Goal: Task Accomplishment & Management: Use online tool/utility

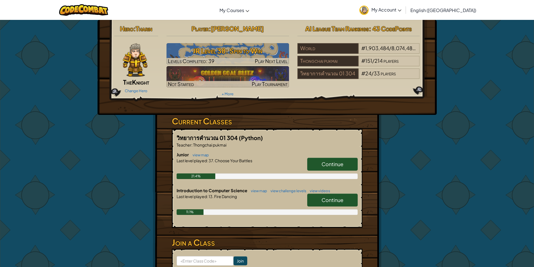
click at [332, 199] on span "Continue" at bounding box center [333, 200] width 22 height 6
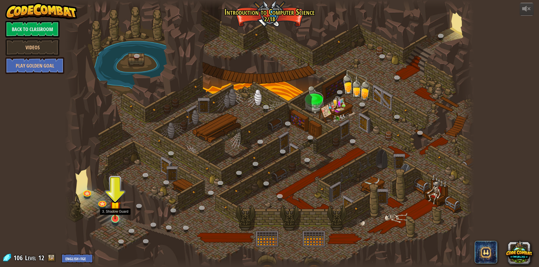
click at [114, 214] on img at bounding box center [115, 206] width 11 height 25
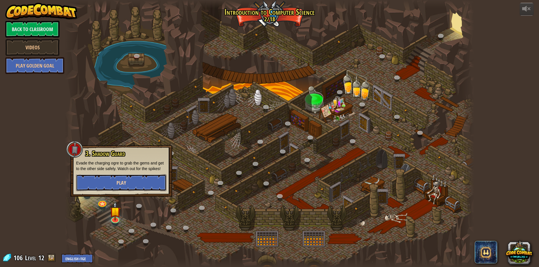
click at [128, 182] on button "Play" at bounding box center [121, 182] width 90 height 17
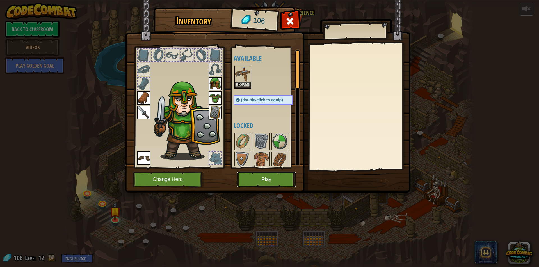
click at [266, 176] on button "Play" at bounding box center [266, 179] width 59 height 15
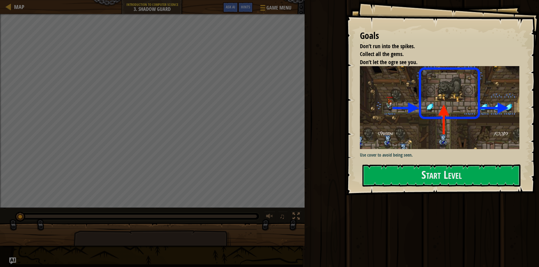
click at [402, 162] on div "Goals Don’t run into the spikes. Collect all the gems. Don’t let the ogre see y…" at bounding box center [442, 97] width 193 height 195
click at [404, 166] on button "Start Level" at bounding box center [441, 176] width 158 height 22
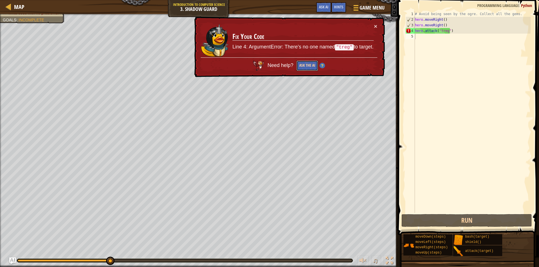
click at [309, 65] on button "Ask the AI" at bounding box center [307, 66] width 22 height 10
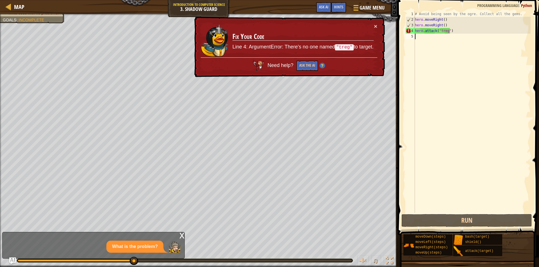
click at [448, 31] on div "# Avoid being seen by the ogre. Collect all the gems. hero . moveRight ( ) hero…" at bounding box center [471, 117] width 117 height 213
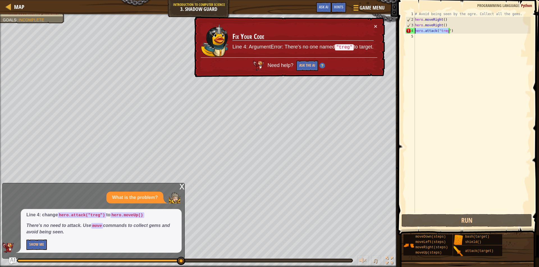
drag, startPoint x: 448, startPoint y: 31, endPoint x: 410, endPoint y: 32, distance: 38.5
click at [410, 32] on div "hero.attack("treg") 1 2 3 4 5 # Avoid being seen by the ogre. Collect all the g…" at bounding box center [467, 112] width 126 height 202
type textarea ")"
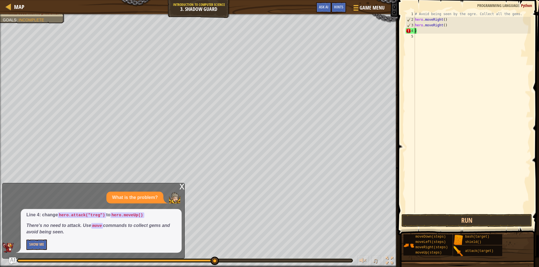
click at [422, 30] on div "# Avoid being seen by the ogre. Collect all the gems. hero . moveRight ( ) hero…" at bounding box center [471, 117] width 117 height 213
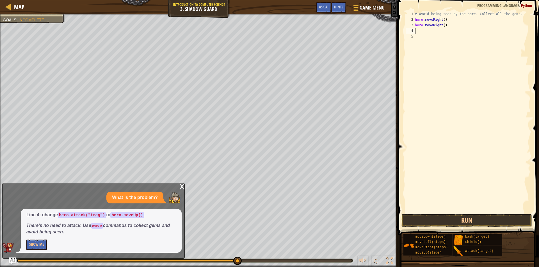
type textarea "hero.moveRight()"
click at [417, 31] on div "# Avoid being seen by the ogre. Collect all the gems. hero . moveRight ( ) hero…" at bounding box center [471, 117] width 117 height 213
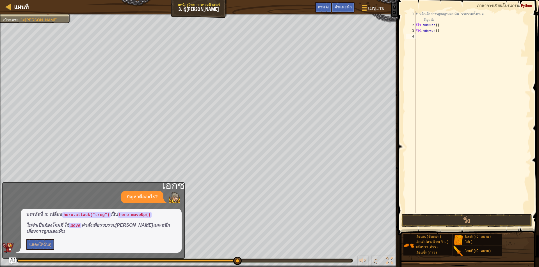
click at [425, 39] on div "# หลีกเลี่ยงการถูกอสูรมองเห็น รวบรวมทั้งหมด [PERSON_NAME] ฮีโร่ . ขยับขวา ( ) ฮ…" at bounding box center [472, 120] width 117 height 219
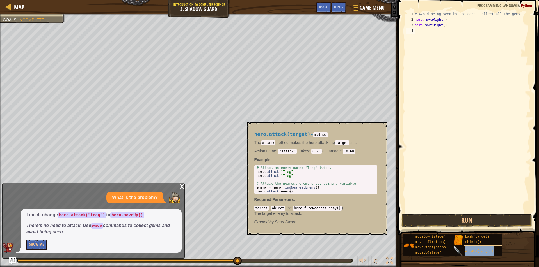
click at [482, 252] on span "attack(target)" at bounding box center [479, 251] width 28 height 4
type textarea "hero.attack("Treg")"
drag, startPoint x: 256, startPoint y: 176, endPoint x: 300, endPoint y: 174, distance: 43.5
click at [300, 174] on div "# Attack an enemy named "Treg" twice. hero . attack ( "Treg" ) hero . attack ( …" at bounding box center [315, 183] width 121 height 35
click at [426, 32] on div "# Avoid being seen by the ogre. Collect all the gems. hero . moveRight ( ) hero…" at bounding box center [471, 117] width 117 height 213
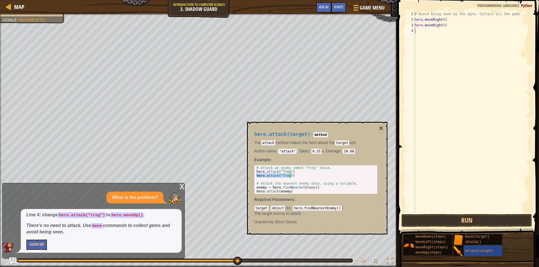
click at [419, 34] on div "# Avoid being seen by the ogre. Collect all the gems. hero . moveRight ( ) hero…" at bounding box center [471, 117] width 117 height 213
paste textarea "hero.attack("Treg")"
type textarea "hero.attack("Treg")"
click at [380, 125] on button "×" at bounding box center [380, 129] width 4 height 8
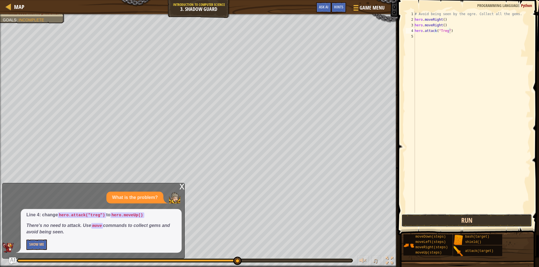
click at [435, 218] on button "Run" at bounding box center [466, 220] width 130 height 13
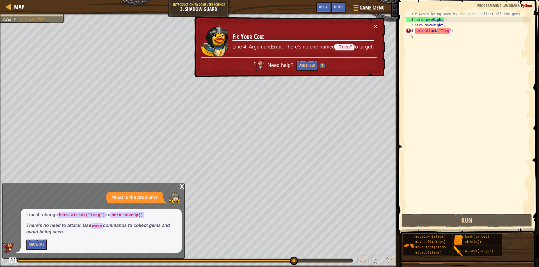
click at [182, 185] on div "x" at bounding box center [181, 186] width 5 height 6
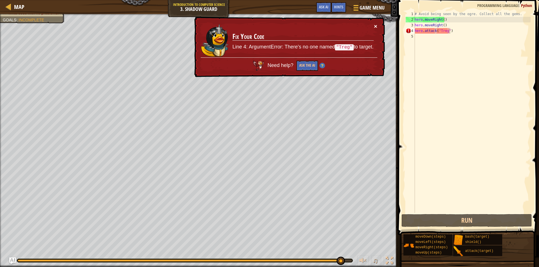
click at [374, 24] on button "×" at bounding box center [375, 25] width 4 height 6
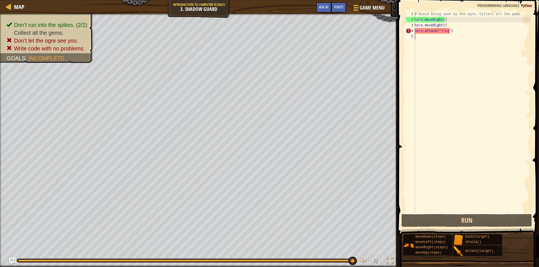
drag, startPoint x: 437, startPoint y: 33, endPoint x: 406, endPoint y: 33, distance: 30.3
click at [407, 36] on div "hero.attack("Treg") 1 2 3 4 5 # Avoid being seen by the ogre. Collect all the g…" at bounding box center [467, 112] width 126 height 202
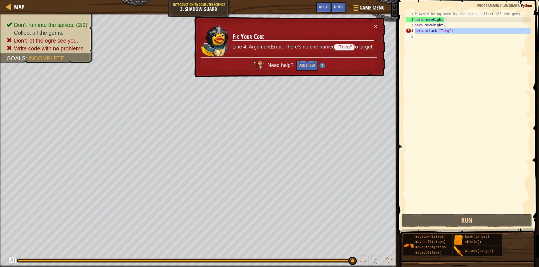
drag, startPoint x: 414, startPoint y: 30, endPoint x: 450, endPoint y: 34, distance: 36.1
click at [450, 34] on div "1 2 3 4 5 # Avoid being seen by the ogre. Collect all the gems. hero . moveRigh…" at bounding box center [467, 112] width 126 height 202
type textarea "hero.attack("Treg")"
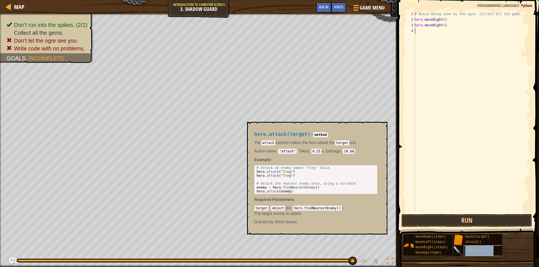
click at [472, 255] on div "attack(target)" at bounding box center [490, 251] width 54 height 11
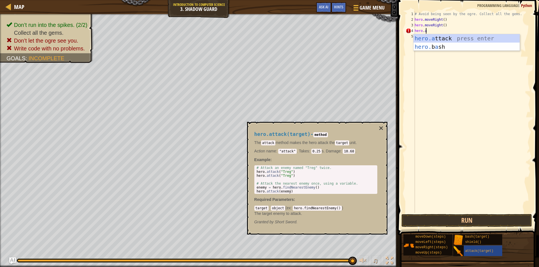
scroll to position [3, 1]
type textarea "hero.a"
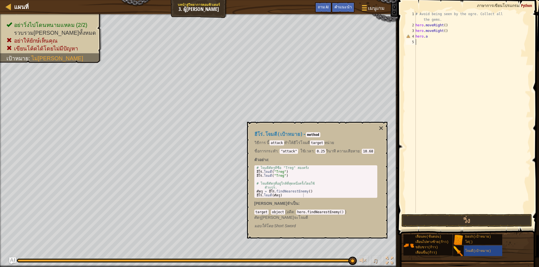
scroll to position [3, 0]
click at [428, 41] on div "# Avoid being seen by the ogre. Collect all the gems. hero . moveRight ( ) hero…" at bounding box center [472, 120] width 116 height 219
click at [429, 39] on div "# หลีกเลี่ยงการถูกอสูรมองเห็น รวบรวมทั้งหมด [PERSON_NAME] ฮีโร่ . ขยับขวา ( ) ฮ…" at bounding box center [472, 120] width 116 height 219
click at [428, 37] on div "# หลีกเลี่ยงการถูกอสูรมองเห็น รวบรวมทั้งหมด [PERSON_NAME] ฮีโร่ . ขยับขวา ( ) ฮ…" at bounding box center [472, 120] width 116 height 219
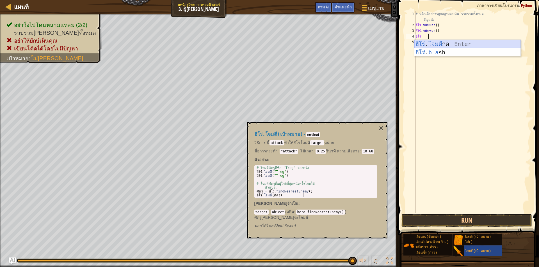
click at [427, 44] on div "ฮีโร่ . โจมตี กด Enter ฮีโร่ . b a sh กด Enter" at bounding box center [467, 57] width 106 height 34
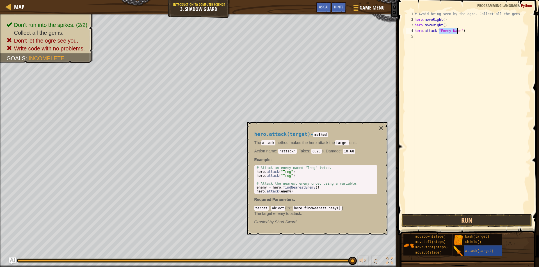
click at [450, 31] on div "# Avoid being seen by the ogre. Collect all the gems. hero . moveRight ( ) hero…" at bounding box center [471, 112] width 117 height 202
click at [457, 30] on div "# Avoid being seen by the ogre. Collect all the gems. hero . moveRight ( ) hero…" at bounding box center [471, 117] width 117 height 213
type textarea "hero.attack("Treg")"
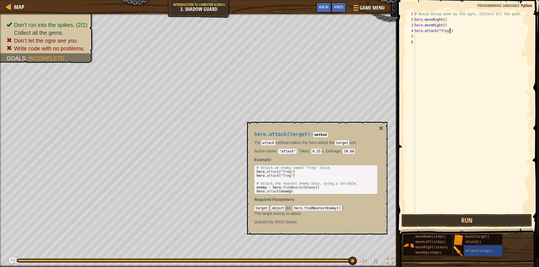
drag, startPoint x: 449, startPoint y: 29, endPoint x: 452, endPoint y: 30, distance: 3.5
click at [449, 29] on div "# Avoid being seen by the ogre. Collect all the gems. hero . moveRight ( ) hero…" at bounding box center [471, 117] width 117 height 213
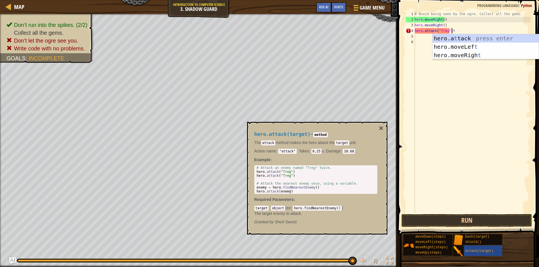
scroll to position [3, 3]
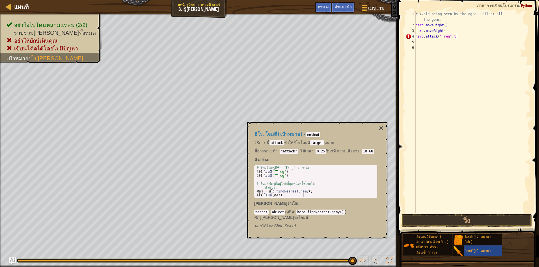
click at [455, 38] on div "# Avoid being seen by the ogre. Collect all the gems. hero . moveRight ( ) hero…" at bounding box center [472, 120] width 116 height 219
click at [454, 37] on div "# หลีกเลี่ยงการถูกอสูรมองเห็น รวบรวมทั้งหมด [PERSON_NAME] ฮีโร่ . ขยับขวา ( ) ฮ…" at bounding box center [472, 120] width 116 height 219
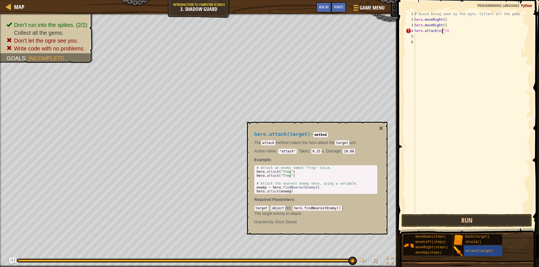
click at [442, 33] on div "# Avoid being seen by the ogre. Collect all the gems. hero . moveRight ( ) hero…" at bounding box center [471, 117] width 117 height 213
click at [447, 31] on div "# Avoid being seen by the ogre. Collect all the gems. hero . moveRight ( ) hero…" at bounding box center [471, 117] width 117 height 213
click at [447, 38] on div "hero.attack press enter" at bounding box center [466, 46] width 106 height 25
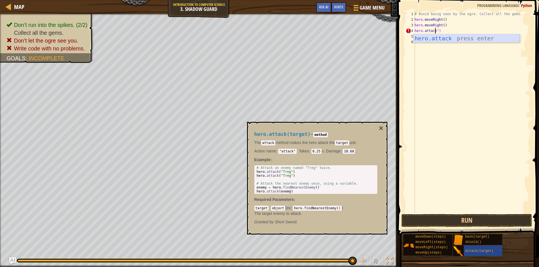
click at [445, 38] on div "hero.attack press enter" at bounding box center [466, 46] width 106 height 25
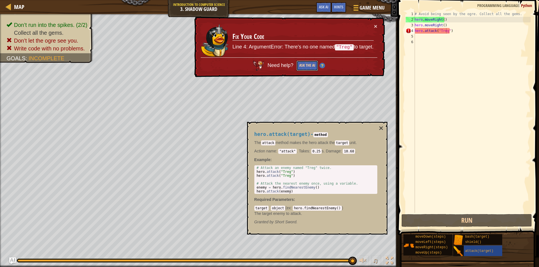
click at [312, 64] on button "Ask the AI" at bounding box center [307, 65] width 22 height 11
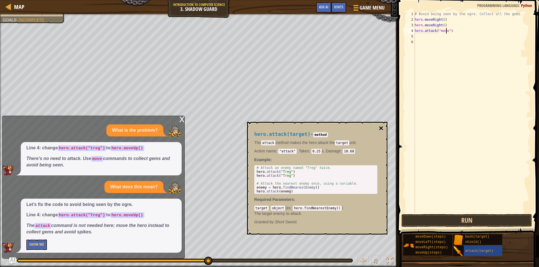
click at [380, 126] on button "×" at bounding box center [380, 129] width 4 height 8
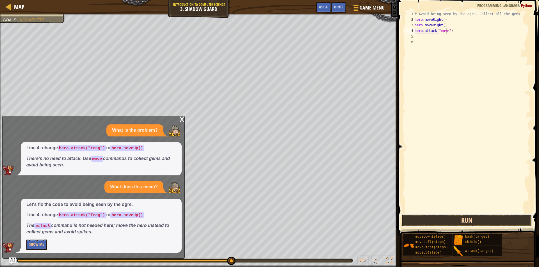
click at [426, 219] on button "Run" at bounding box center [466, 220] width 130 height 13
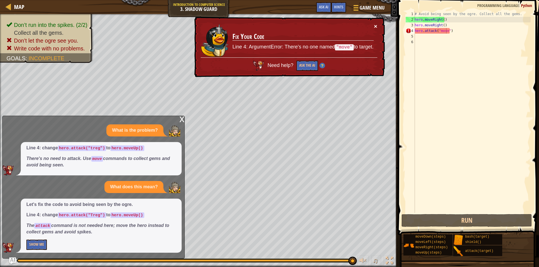
click at [376, 26] on button "×" at bounding box center [375, 26] width 3 height 6
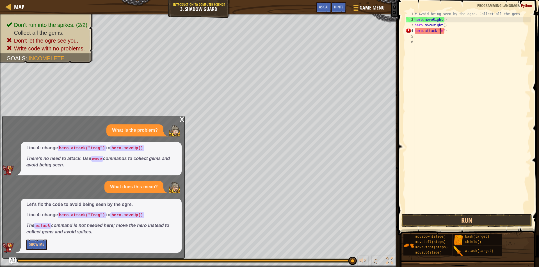
type textarea "hero.attack("")"
click at [93, 149] on code "hero.attack("treg")" at bounding box center [82, 149] width 48 height 6
drag, startPoint x: 88, startPoint y: 148, endPoint x: 92, endPoint y: 148, distance: 4.3
click at [93, 148] on code "hero.attack("treg")" at bounding box center [82, 149] width 48 height 6
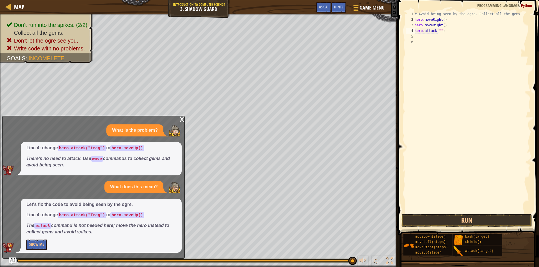
drag, startPoint x: 92, startPoint y: 147, endPoint x: 138, endPoint y: 125, distance: 51.4
click at [111, 147] on p "Line 4: change hero.attack("treg") to hero.moveUp()" at bounding box center [100, 148] width 149 height 6
drag, startPoint x: 437, startPoint y: 33, endPoint x: 440, endPoint y: 33, distance: 3.1
click at [438, 33] on div "# Avoid being seen by the ogre. Collect all the gems. hero . moveRight ( ) hero…" at bounding box center [471, 117] width 117 height 213
click at [440, 33] on div "# Avoid being seen by the ogre. Collect all the gems. hero . moveRight ( ) hero…" at bounding box center [471, 117] width 117 height 213
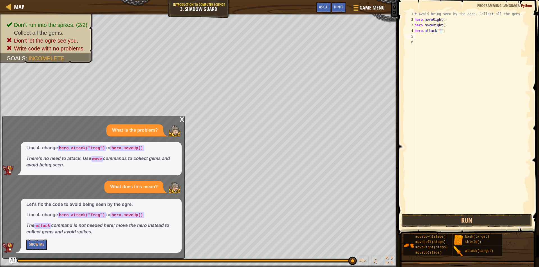
click at [440, 34] on div "# Avoid being seen by the ogre. Collect all the gems. hero . moveRight ( ) hero…" at bounding box center [471, 117] width 117 height 213
click at [439, 32] on div "# Avoid being seen by the ogre. Collect all the gems. hero . moveRight ( ) hero…" at bounding box center [471, 117] width 117 height 213
click at [434, 33] on div "# Avoid being seen by the ogre. Collect all the gems. hero . moveRight ( ) hero…" at bounding box center [471, 117] width 117 height 213
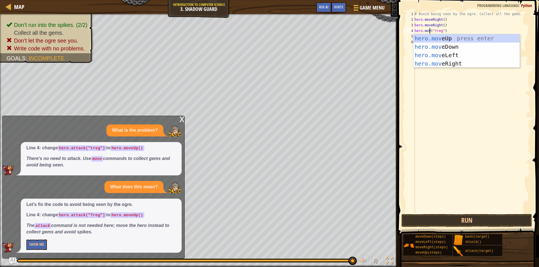
scroll to position [3, 1]
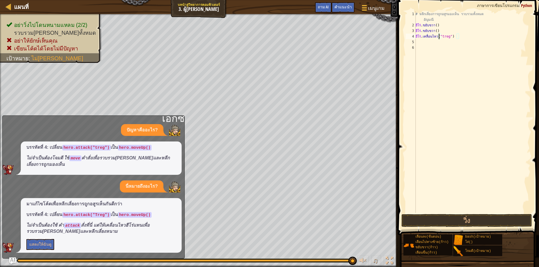
click at [438, 38] on div "# หลีกเลี่ยงการถูกอสูรมองเห็น รวบรวมทั้งหมด [PERSON_NAME] ฮีโร่ . ขยับขวา ( ) ฮ…" at bounding box center [472, 120] width 117 height 219
type textarea "hero.move("treg")"
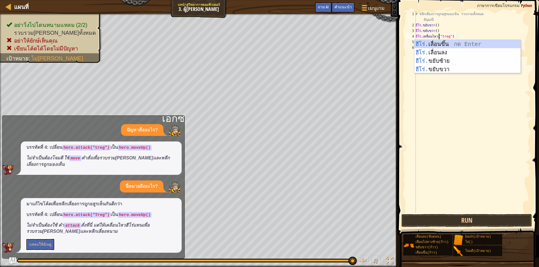
click at [478, 125] on div "# หลีกเลี่ยงการถูกอสูรมองเห็น รวบรวมทั้งหมด [PERSON_NAME] ฮีโร่ . ขยับขวา ( ) ฮ…" at bounding box center [472, 120] width 116 height 219
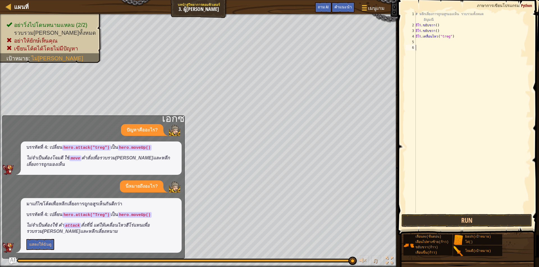
scroll to position [3, 0]
click at [464, 221] on button "Run" at bounding box center [466, 220] width 130 height 13
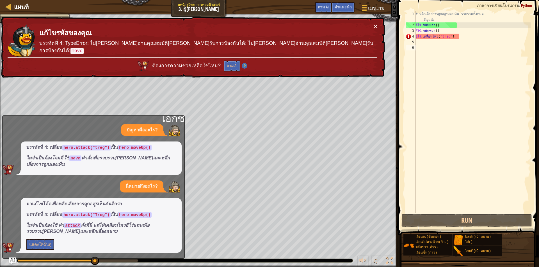
click at [376, 26] on button "×" at bounding box center [376, 29] width 4 height 6
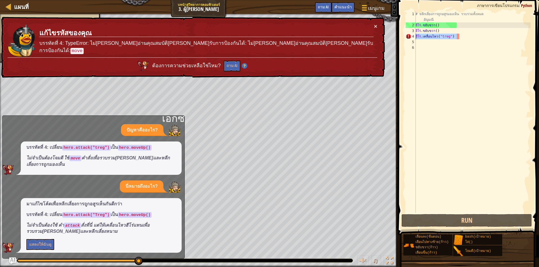
drag, startPoint x: 458, startPoint y: 35, endPoint x: 413, endPoint y: 39, distance: 45.3
click at [413, 39] on div "1 2 3 4 5 6 # หลีกเลี่ยงการถูกอสูรมองเห็น รวบรวมทั้งหมด [PERSON_NAME] ฮีโร่ . ข…" at bounding box center [467, 112] width 126 height 202
type textarea ")"
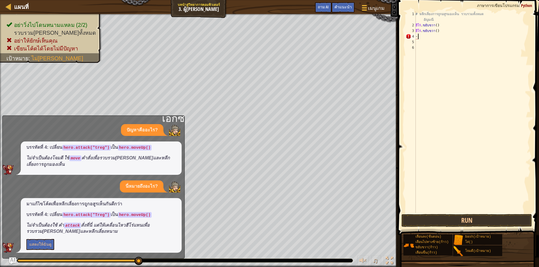
click at [427, 37] on div "# หลีกเลี่ยงการถูกอสูรมองเห็น รวบรวมทั้งหมด [PERSON_NAME] ฮีโร่ . ขยับขวา ( ) ฮ…" at bounding box center [472, 120] width 116 height 219
drag, startPoint x: 442, startPoint y: 31, endPoint x: 414, endPoint y: 32, distance: 28.1
click at [414, 32] on div "1 2 3 4 5 6 # หลีกเลี่ยงการถูกอสูรมองเห็น รวบรวมทั้งหมด [PERSON_NAME] ฮีโร่ . ข…" at bounding box center [467, 112] width 126 height 202
click at [432, 32] on div "# หลีกเลี่ยงการถูกอสูรมองเห็น รวบรวมทั้งหมด [PERSON_NAME] ฮีโร่ . [DEMOGRAPHIC_…" at bounding box center [472, 120] width 116 height 219
type textarea "i"
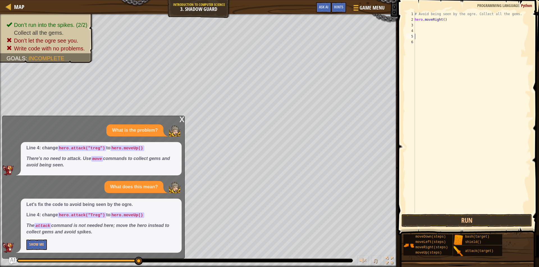
click at [452, 37] on div "# Avoid being seen by the ogre. Collect all the gems. hero . moveRight ( )" at bounding box center [471, 117] width 117 height 213
click at [416, 25] on div "# Avoid being seen by the ogre. Collect all the gems. hero . moveRight ( )" at bounding box center [471, 117] width 117 height 213
click at [422, 216] on button "Run" at bounding box center [466, 220] width 130 height 13
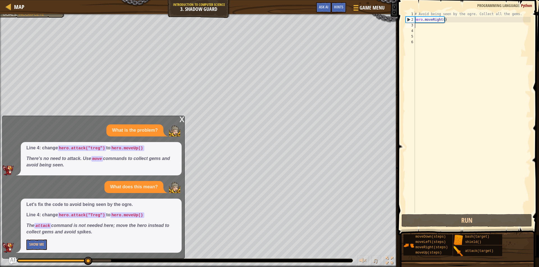
click at [423, 30] on div "# Avoid being seen by the ogre. Collect all the gems. hero . moveRight ( )" at bounding box center [471, 117] width 117 height 213
click at [424, 26] on div "# Avoid being seen by the ogre. Collect all the gems. hero . moveRight ( )" at bounding box center [471, 117] width 117 height 213
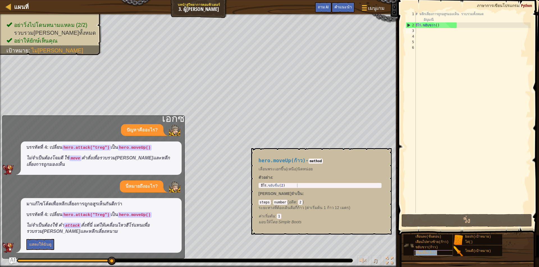
click at [429, 253] on font "เลื่อนขึ้น(ก้าว)" at bounding box center [426, 253] width 22 height 4
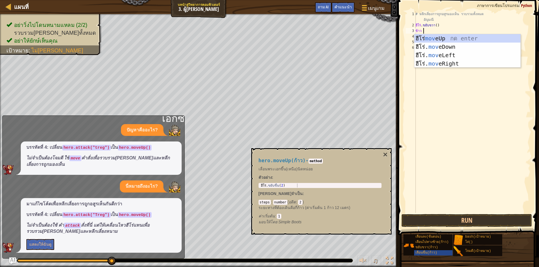
scroll to position [3, 0]
type textarea "moveu"
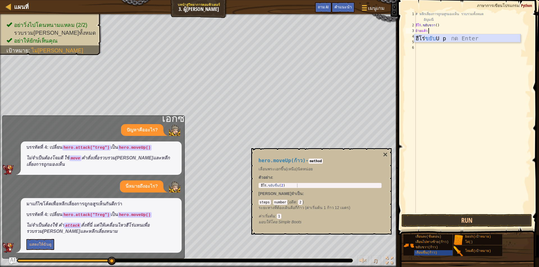
click at [430, 38] on div "ฮีโร่ ขยับ U p กด Enter" at bounding box center [467, 46] width 106 height 25
click at [447, 221] on button "Run" at bounding box center [466, 220] width 130 height 13
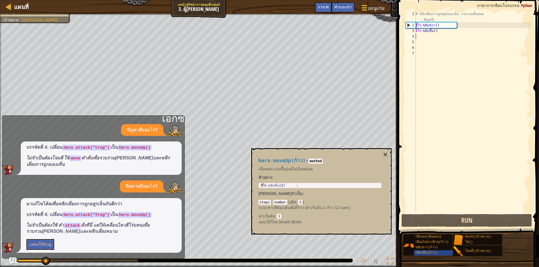
click at [428, 42] on div "# หลีกเลี่ยงการถูกอสูรมองเห็น รวบรวมทั้งหมด [PERSON_NAME] ฮีโร่ . ขยับขวา ( ) ฮ…" at bounding box center [472, 120] width 116 height 219
click at [420, 39] on div "# หลีกเลี่ยงการถูกอสูรมองเห็น รวบรวมทั้งหมด [PERSON_NAME] ฮีโร่ . ขยับขวา ( ) ฮ…" at bounding box center [472, 120] width 116 height 219
click at [418, 36] on div "# หลีกเลี่ยงการถูกอสูรมองเห็น รวบรวมทั้งหมด [PERSON_NAME] ฮีโร่ . ขยับขวา ( ) ฮ…" at bounding box center [472, 120] width 116 height 219
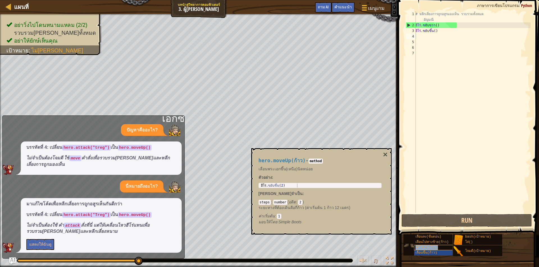
click at [431, 247] on font "ขยับขวา(ก้าว)" at bounding box center [426, 248] width 22 height 4
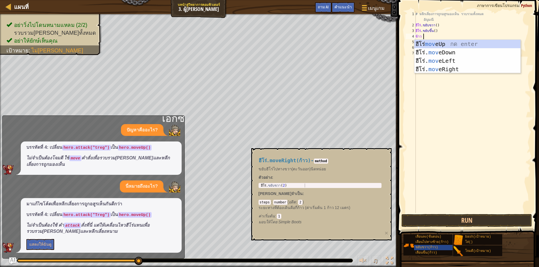
scroll to position [3, 0]
type textarea "mover"
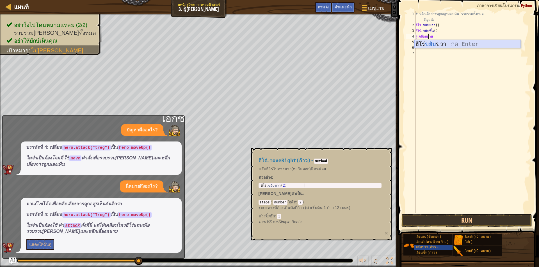
click at [427, 45] on div "ฮีโร่ ขยับ ขวา กด Enter" at bounding box center [467, 52] width 106 height 25
click at [441, 235] on div "เลื่อนลง(ขั้นตอน)" at bounding box center [441, 236] width 54 height 5
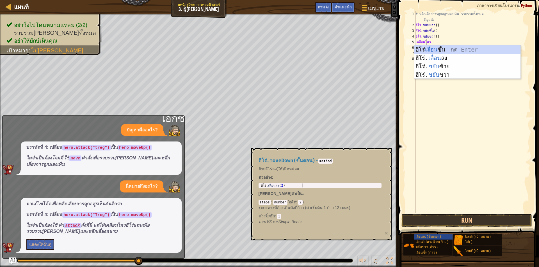
scroll to position [3, 0]
type textarea "moved"
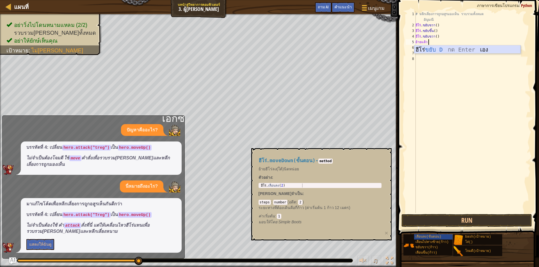
click at [433, 47] on div "ฮีโร่ ขยับ D กด Enter เอง" at bounding box center [467, 57] width 106 height 25
click at [432, 220] on button "Run" at bounding box center [466, 220] width 130 height 13
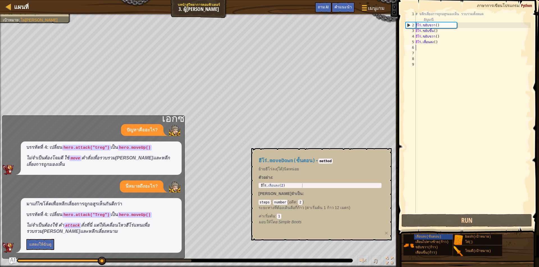
click at [419, 50] on div "# หลีกเลี่ยงการถูกอสูรมองเห็น รวบรวมทั้งหมด [PERSON_NAME] ฮีโร่ . ขยับขวา ( ) ฮ…" at bounding box center [472, 120] width 116 height 219
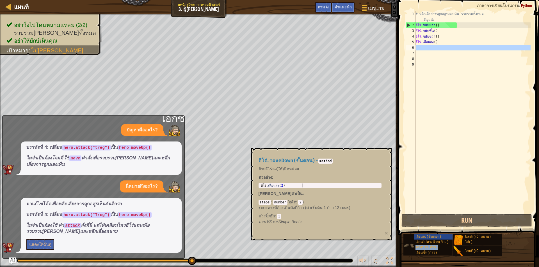
click at [438, 246] on div "ขยับขวา(ก้าว)" at bounding box center [441, 247] width 54 height 5
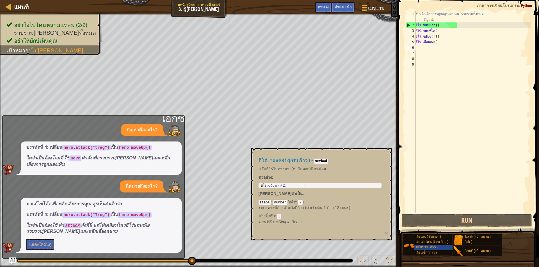
click at [426, 48] on div "# หลีกเลี่ยงการถูกอสูรมองเห็น รวบรวมทั้งหมด [PERSON_NAME] ฮีโร่ . ขยับขวา ( ) ฮ…" at bounding box center [472, 120] width 116 height 219
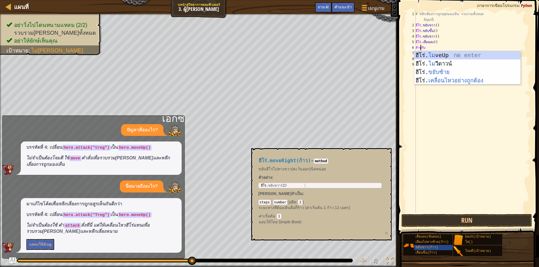
type textarea "mov"
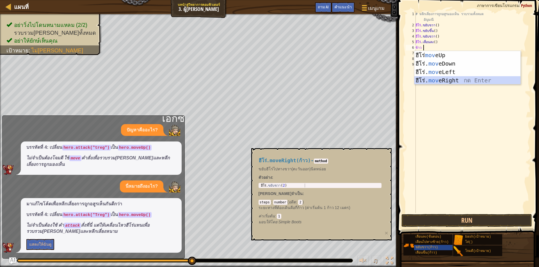
click at [455, 81] on div "ฮีโร่ mov eUp กด enter ฮีโร่. mov eDown กด Enter ฮีโร่. mov eLeft กด Enter ฮีโร…" at bounding box center [467, 76] width 106 height 50
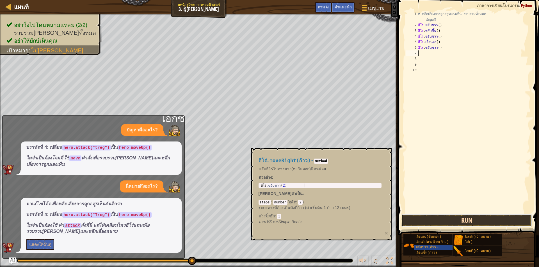
click at [434, 219] on button "Run" at bounding box center [466, 220] width 130 height 13
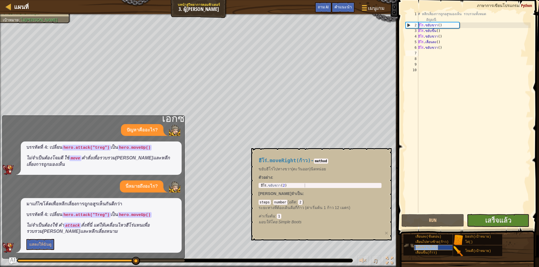
click at [425, 246] on font "ขยับขวา(ก้าว)" at bounding box center [426, 248] width 22 height 4
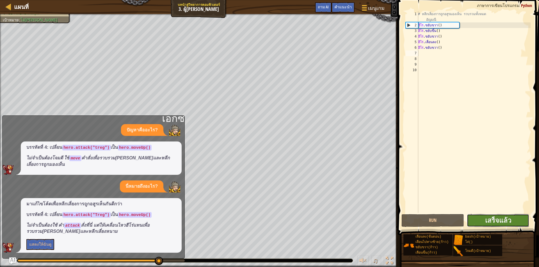
click at [512, 223] on button "เสร็จแล้ว" at bounding box center [497, 220] width 63 height 13
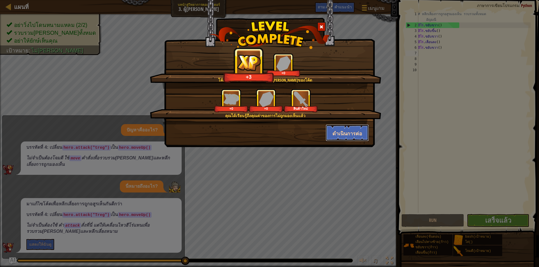
click at [338, 130] on font "ดำเนินการต่อ" at bounding box center [347, 133] width 30 height 7
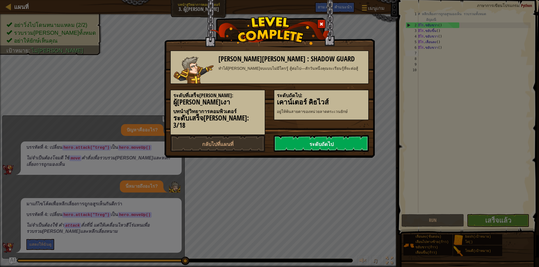
click at [337, 135] on link "ระดับถัดไป" at bounding box center [320, 143] width 95 height 17
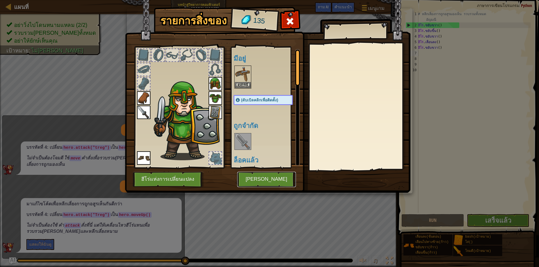
click at [266, 180] on font "[PERSON_NAME]" at bounding box center [266, 180] width 42 height 6
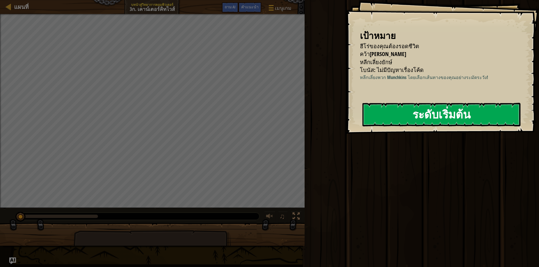
click at [457, 125] on button "ระดับเริ่มต้น" at bounding box center [441, 115] width 158 height 24
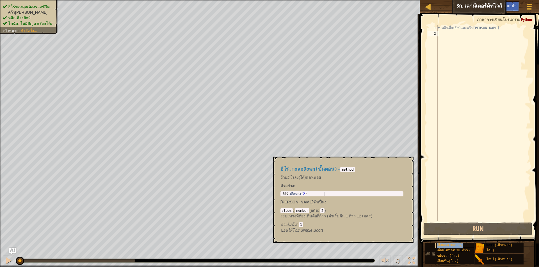
click at [458, 245] on font "เลื่อนลง(ขั้นตอน)" at bounding box center [449, 245] width 26 height 4
type textarea "m"
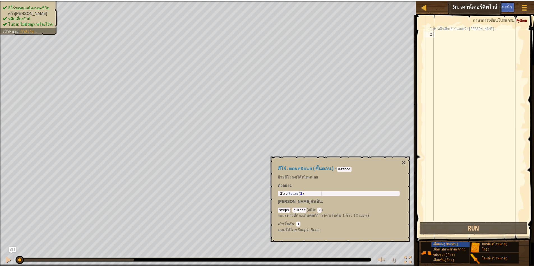
scroll to position [3, 0]
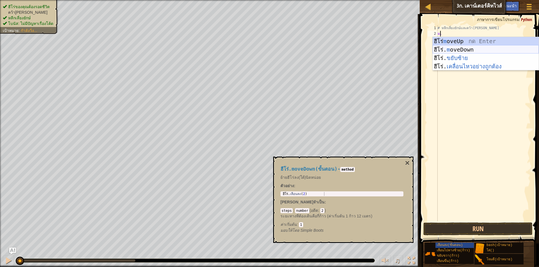
click at [475, 52] on div "ฮีโร่ m oveUp กด Enter ฮีโร่. m oveDown กด Enter ฮีโร่ . ขยับซ้าย กด Enter ฮีโร…" at bounding box center [485, 62] width 106 height 50
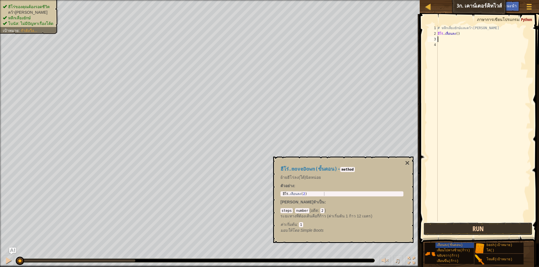
click at [484, 231] on button "Run" at bounding box center [477, 229] width 109 height 13
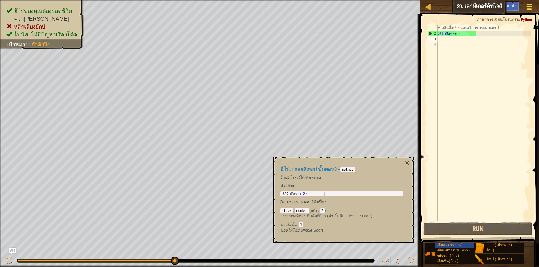
click at [530, 7] on span at bounding box center [528, 6] width 5 height 1
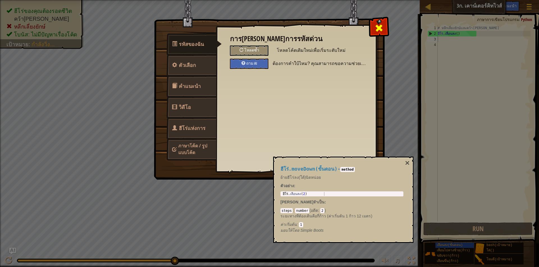
click at [386, 22] on div at bounding box center [379, 27] width 18 height 18
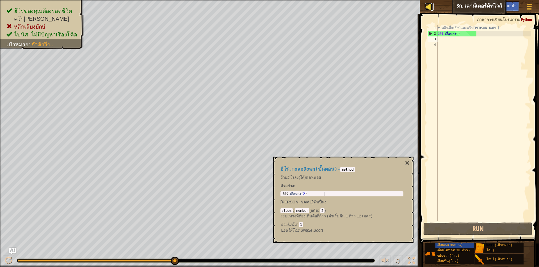
click at [431, 5] on div at bounding box center [427, 6] width 7 height 7
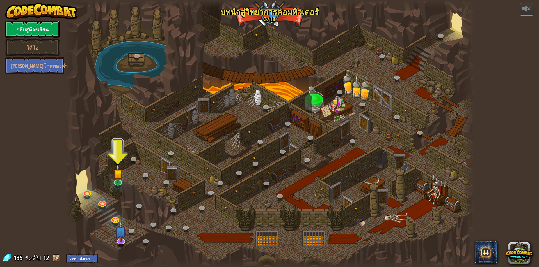
click at [39, 27] on font "กลับสู่ห้องเรียน" at bounding box center [32, 29] width 32 height 7
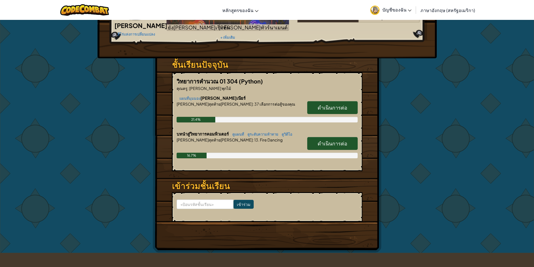
scroll to position [56, 0]
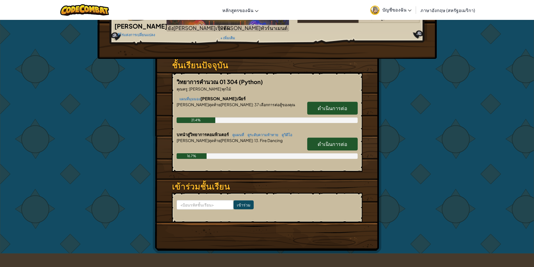
click at [328, 109] on font "ดำเนินการต่อ" at bounding box center [333, 108] width 30 height 6
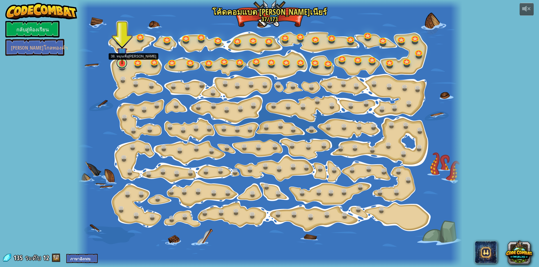
click at [118, 65] on link at bounding box center [121, 62] width 11 height 11
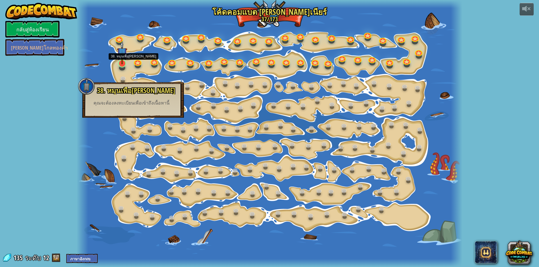
click at [121, 63] on img at bounding box center [122, 53] width 10 height 24
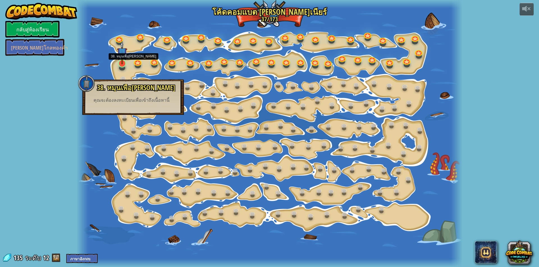
click at [121, 63] on img at bounding box center [122, 53] width 10 height 24
click at [121, 59] on img at bounding box center [122, 53] width 10 height 24
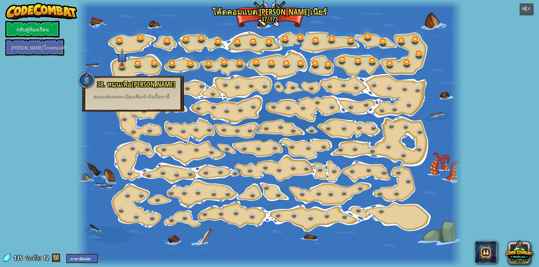
click at [137, 73] on div at bounding box center [269, 133] width 385 height 267
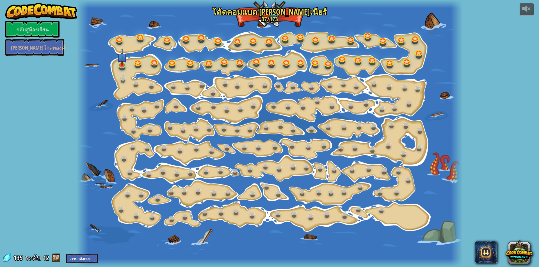
drag, startPoint x: 124, startPoint y: 74, endPoint x: 123, endPoint y: 78, distance: 4.7
click at [123, 78] on div "15. การเปลี่ยนแปลงขั้นตอน การเปลี่ยนแปลงอาร์กิวเมนต์ขั้นตอน 15ก. การเปลี่ยนแปลง…" at bounding box center [269, 133] width 385 height 267
click at [123, 79] on link at bounding box center [123, 78] width 11 height 11
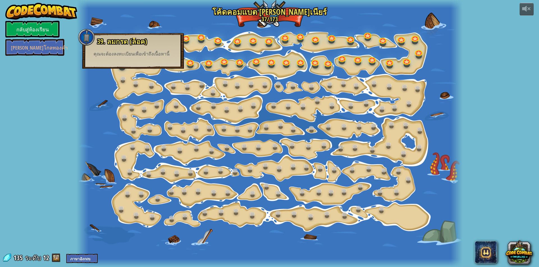
click at [119, 63] on div "39. ลมกรด (ล็อค) ตอนนี้ผมกำลังพูดถึงเรื่องนี้ คุณจะต้องลงทะเบียนเพื่อเข้าถึงเนื…" at bounding box center [133, 51] width 102 height 36
click at [120, 63] on div "39. ลมกรด (ล็อค) ตอนนี้ผมกำลังพูดถึงเรื่องนี้ คุณจะต้องลงทะเบียนเพื่อเข้าถึงเนื…" at bounding box center [133, 51] width 102 height 36
click at [173, 64] on div "39. ลมกรด (ล็อค) ตอนนี้ผมกำลังพูดถึงเรื่องนี้ คุณจะต้องลงทะเบียนเพื่อเข้าถึงเนื…" at bounding box center [133, 51] width 102 height 36
click at [221, 61] on link at bounding box center [223, 59] width 11 height 11
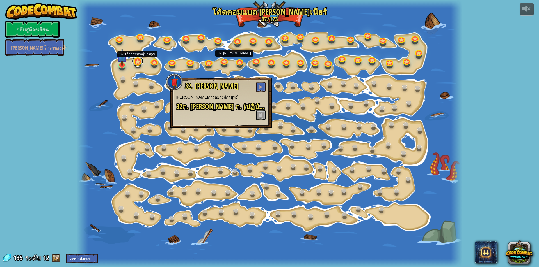
click at [135, 63] on link at bounding box center [137, 61] width 11 height 11
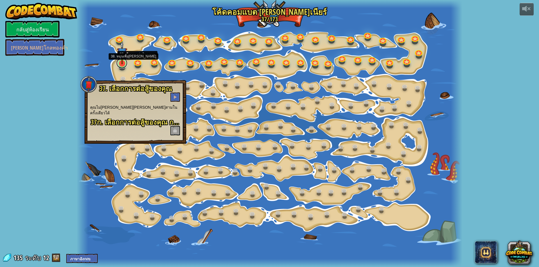
click at [121, 66] on link at bounding box center [121, 62] width 11 height 11
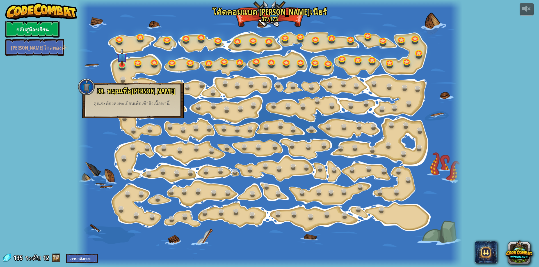
click at [36, 28] on font "กลับสู่ห้องเรียน" at bounding box center [32, 29] width 32 height 7
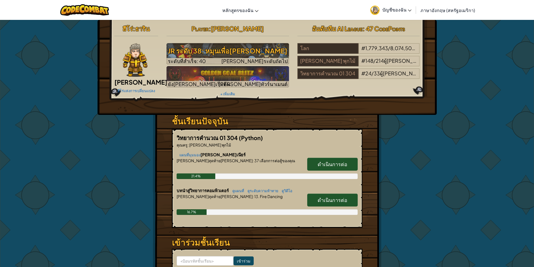
click at [396, 10] on font "บัญชีของฉัน" at bounding box center [395, 10] width 24 height 6
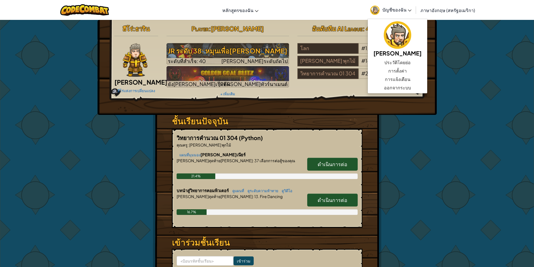
click at [396, 10] on font "บัญชีของฉัน" at bounding box center [395, 10] width 24 height 6
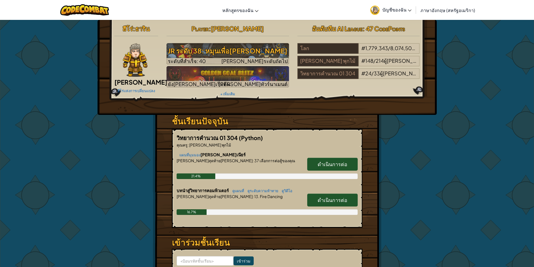
click at [326, 163] on font "ดำเนินการต่อ" at bounding box center [333, 164] width 30 height 6
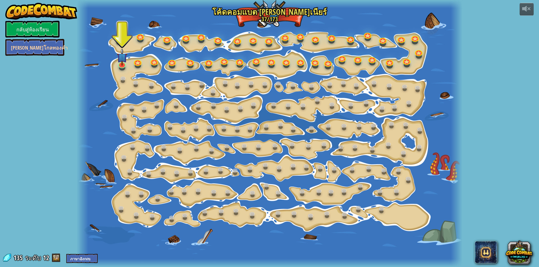
click at [50, 47] on font "[PERSON_NAME]โกลทองคำ" at bounding box center [39, 47] width 57 height 7
click at [44, 51] on font "[PERSON_NAME]โกลทองคำ" at bounding box center [39, 47] width 57 height 7
click at [118, 63] on img at bounding box center [122, 53] width 10 height 24
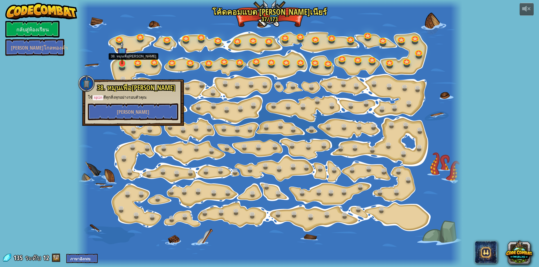
click at [118, 63] on img at bounding box center [122, 53] width 10 height 24
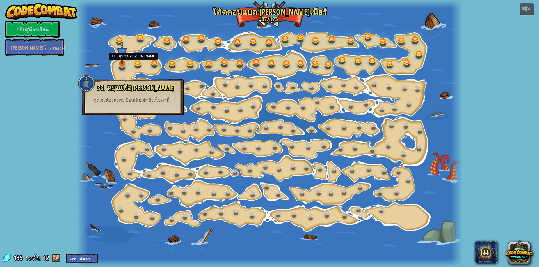
click at [119, 63] on img at bounding box center [122, 53] width 10 height 24
click at [53, 48] on link "[PERSON_NAME]โกลทองคำ" at bounding box center [34, 47] width 59 height 17
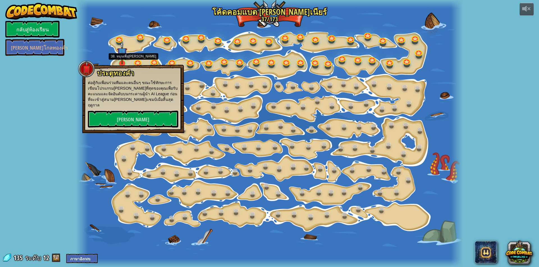
click at [121, 59] on img at bounding box center [122, 53] width 10 height 24
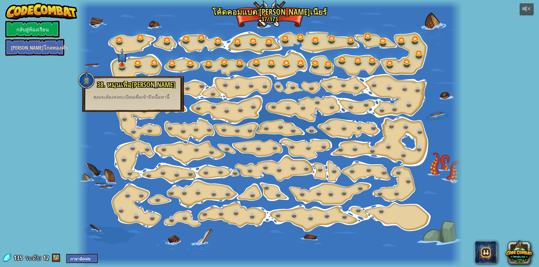
click at [57, 55] on link "[PERSON_NAME]โกลทองคำ" at bounding box center [34, 47] width 59 height 17
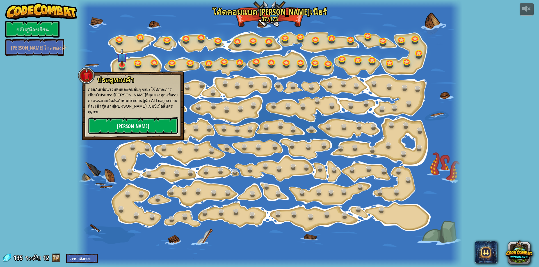
click at [130, 123] on font "[PERSON_NAME]" at bounding box center [133, 126] width 33 height 7
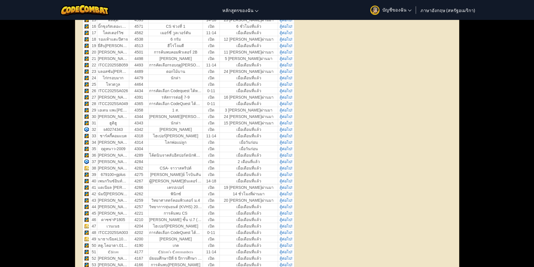
scroll to position [393, 0]
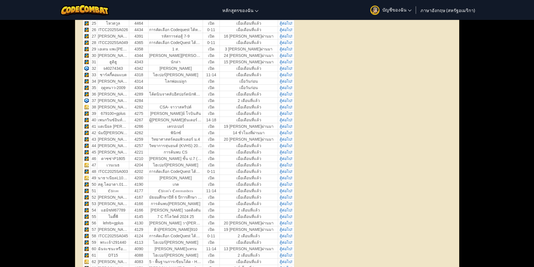
click at [446, 10] on font "ภาษาอังกฤษ (สหรัฐอเมริกา)" at bounding box center [448, 10] width 55 height 6
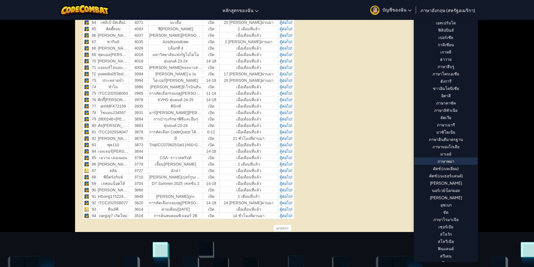
scroll to position [209, 0]
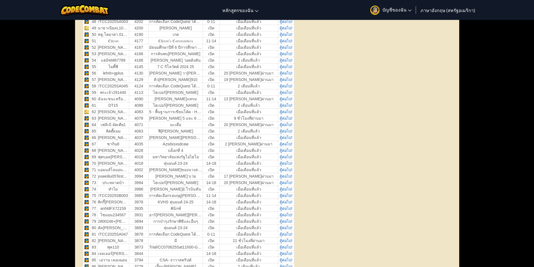
scroll to position [533, 0]
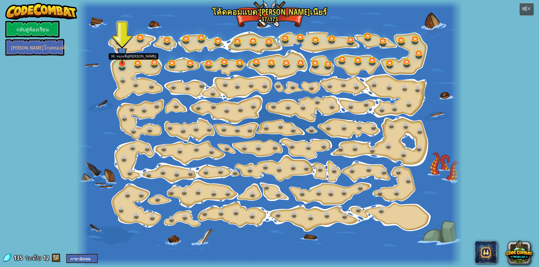
click at [120, 63] on img at bounding box center [122, 53] width 10 height 24
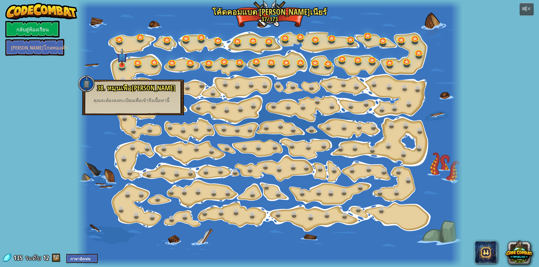
click at [129, 112] on div "38. หมุนเพื่อ[PERSON_NAME] ใช้ spin ตีทุกสิ่งทุกอย่างรอบตัวคุณ คุณจะต้องลงทะเบี…" at bounding box center [133, 98] width 102 height 36
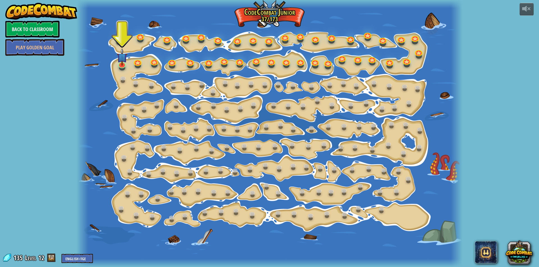
click at [116, 63] on div at bounding box center [269, 133] width 385 height 267
click at [119, 63] on img at bounding box center [122, 53] width 10 height 24
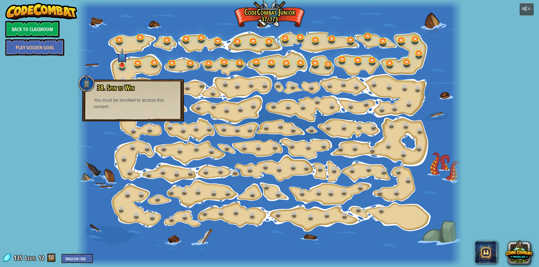
drag, startPoint x: 123, startPoint y: 118, endPoint x: 123, endPoint y: 115, distance: 3.4
click at [123, 116] on div "38. Spin to Win Use spin to hit everything around you. You must be enrolled to …" at bounding box center [133, 100] width 102 height 42
click at [122, 63] on img at bounding box center [122, 53] width 10 height 24
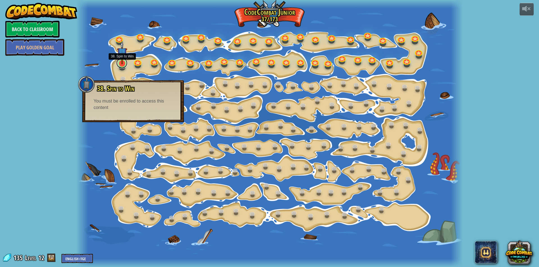
click at [120, 65] on link at bounding box center [121, 62] width 11 height 11
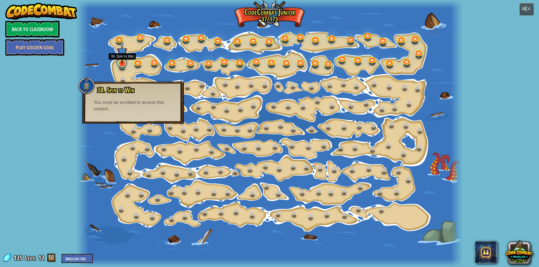
click at [120, 65] on link at bounding box center [121, 62] width 11 height 11
click at [116, 61] on link at bounding box center [121, 65] width 11 height 8
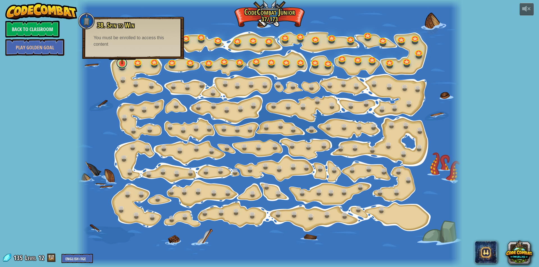
click at [116, 57] on link at bounding box center [121, 62] width 11 height 11
click at [123, 63] on img at bounding box center [122, 53] width 10 height 24
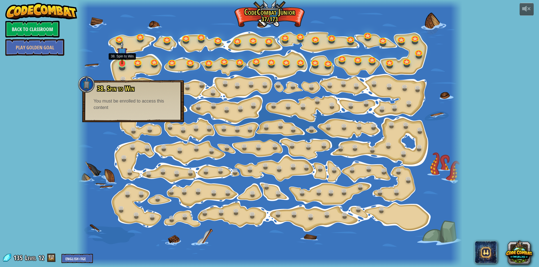
click at [123, 63] on img at bounding box center [122, 53] width 10 height 24
click at [133, 65] on div "15. Step Change Change step arguments. 15a. Step Change A (practice) 11. Go Sma…" at bounding box center [269, 133] width 385 height 267
click at [133, 65] on div at bounding box center [269, 133] width 385 height 267
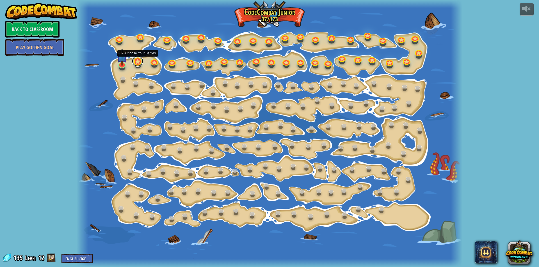
click at [137, 63] on link at bounding box center [137, 61] width 11 height 11
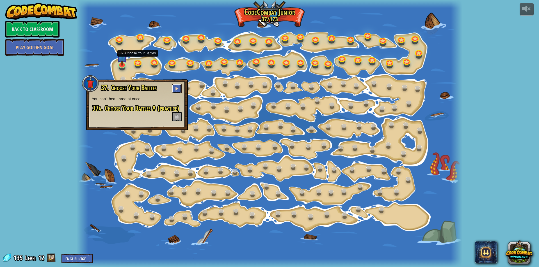
click at [177, 89] on span at bounding box center [177, 89] width 4 height 4
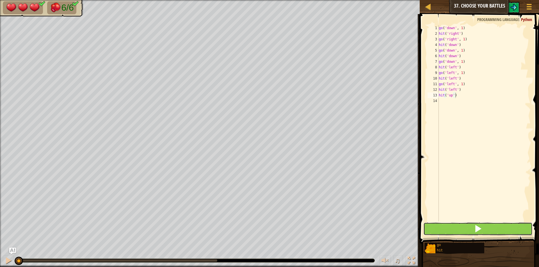
click at [470, 230] on button at bounding box center [477, 229] width 109 height 13
